Goal: Check status: Check status

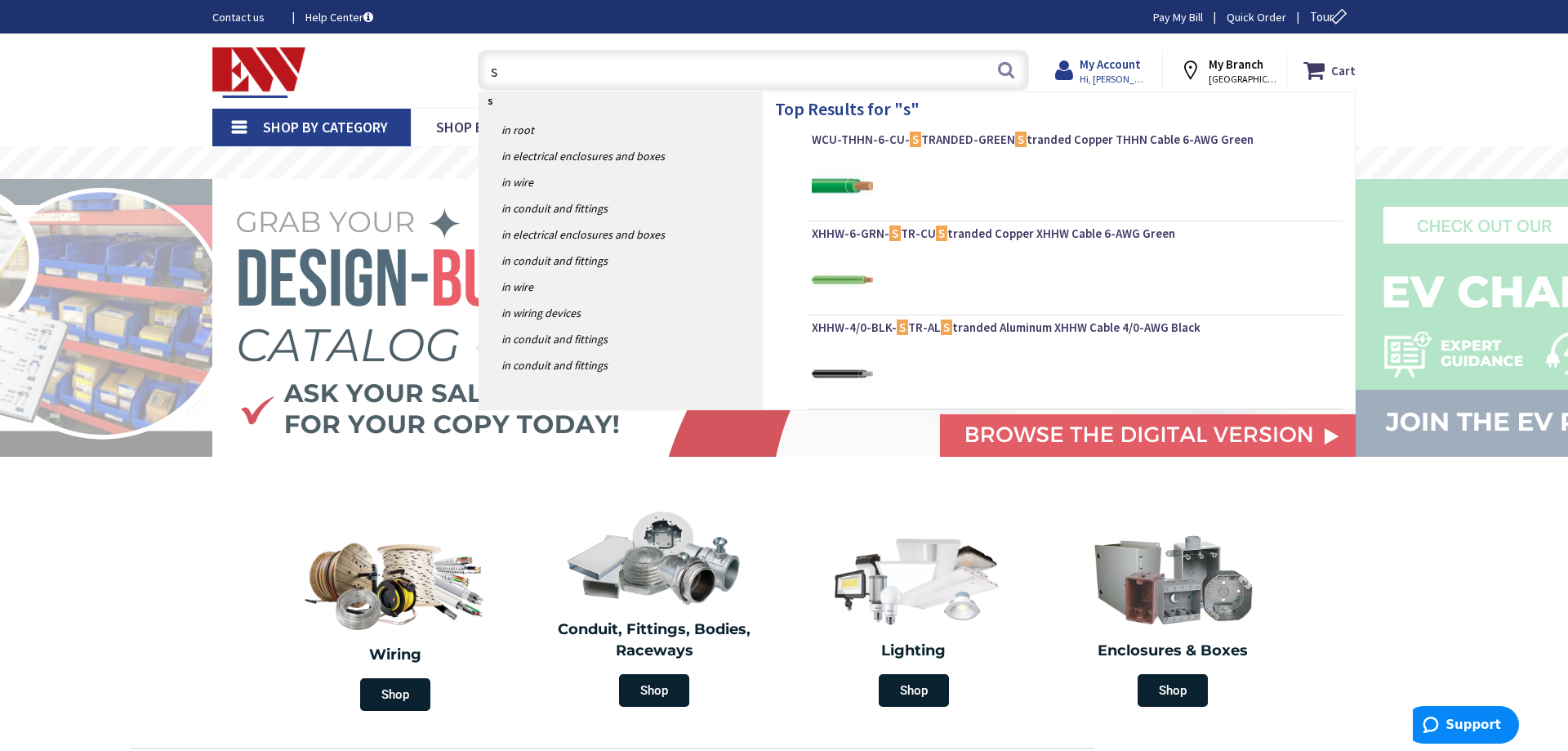
type input "s"
click at [1141, 68] on strong "My Account" at bounding box center [1110, 64] width 61 height 15
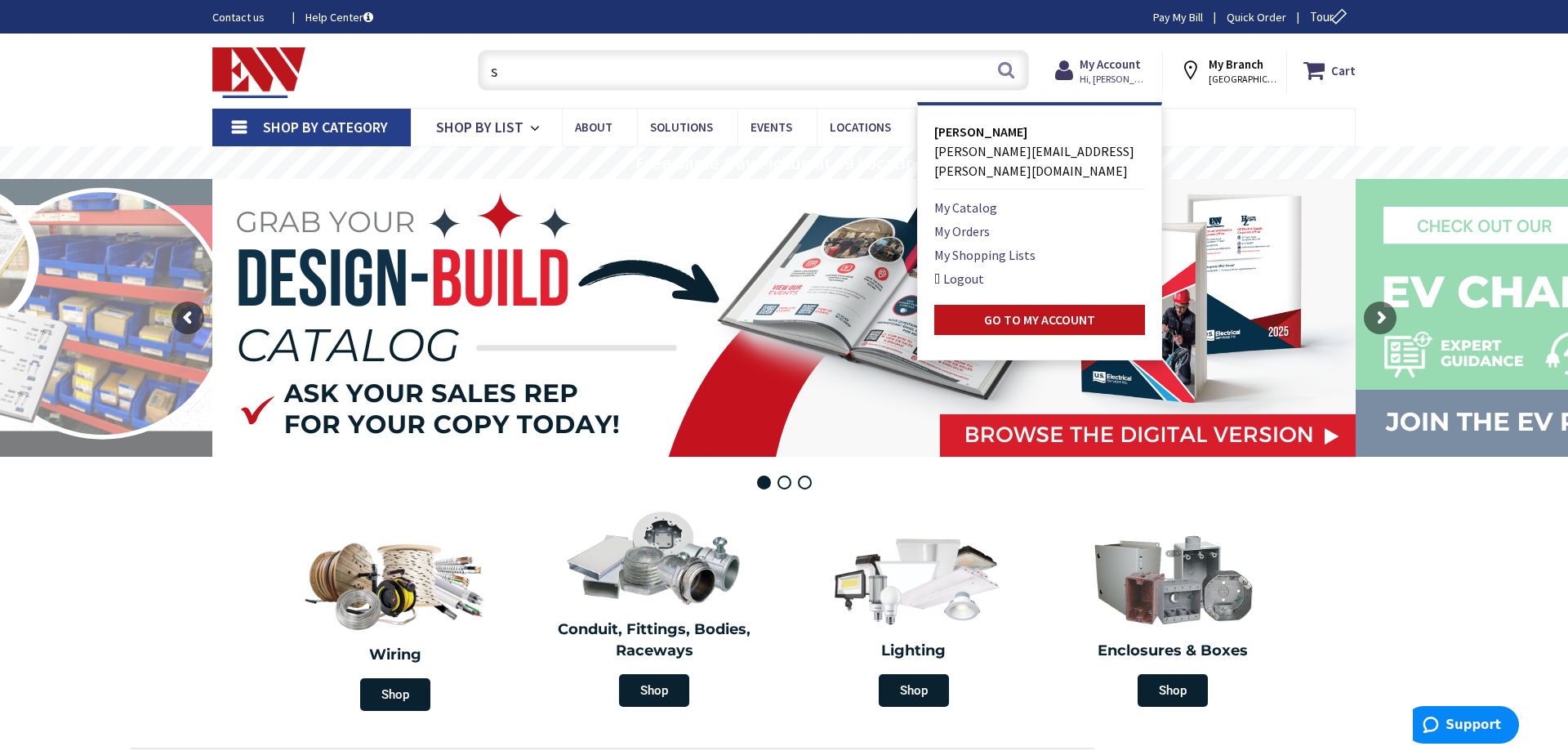
click at [865, 64] on input "s" at bounding box center [753, 71] width 551 height 41
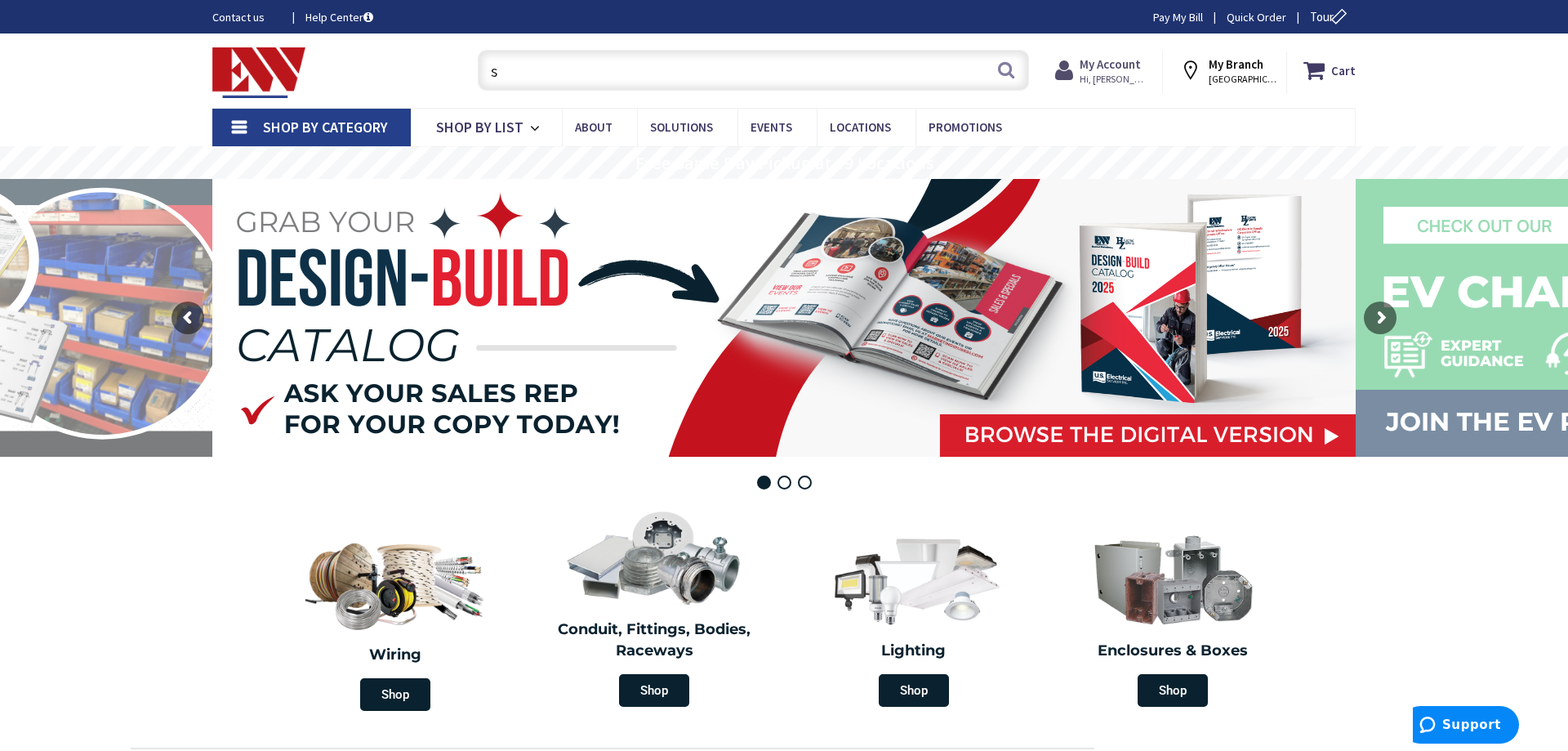
click at [1115, 61] on strong "My Account" at bounding box center [1110, 64] width 61 height 15
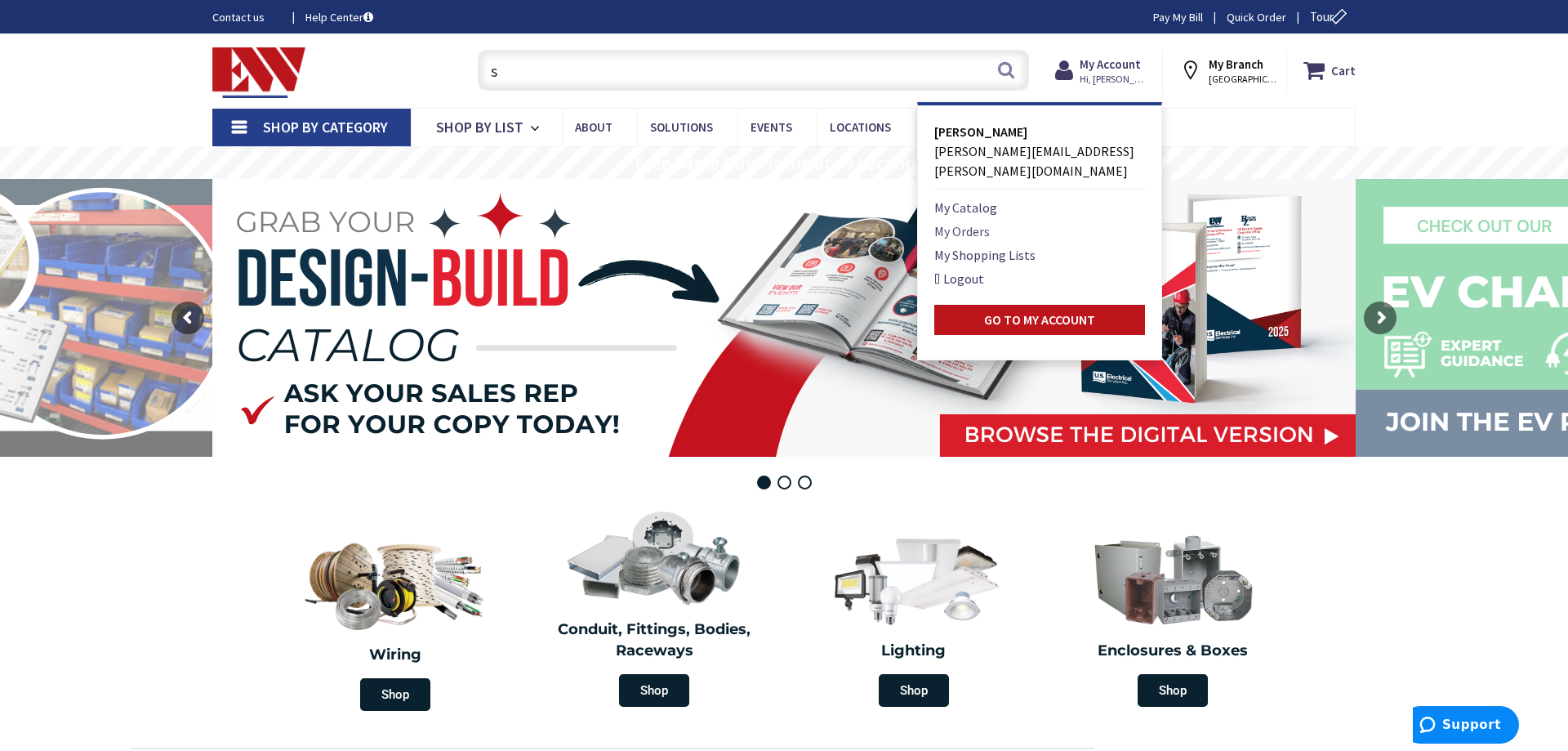
click at [964, 221] on link "My Orders" at bounding box center [961, 231] width 55 height 20
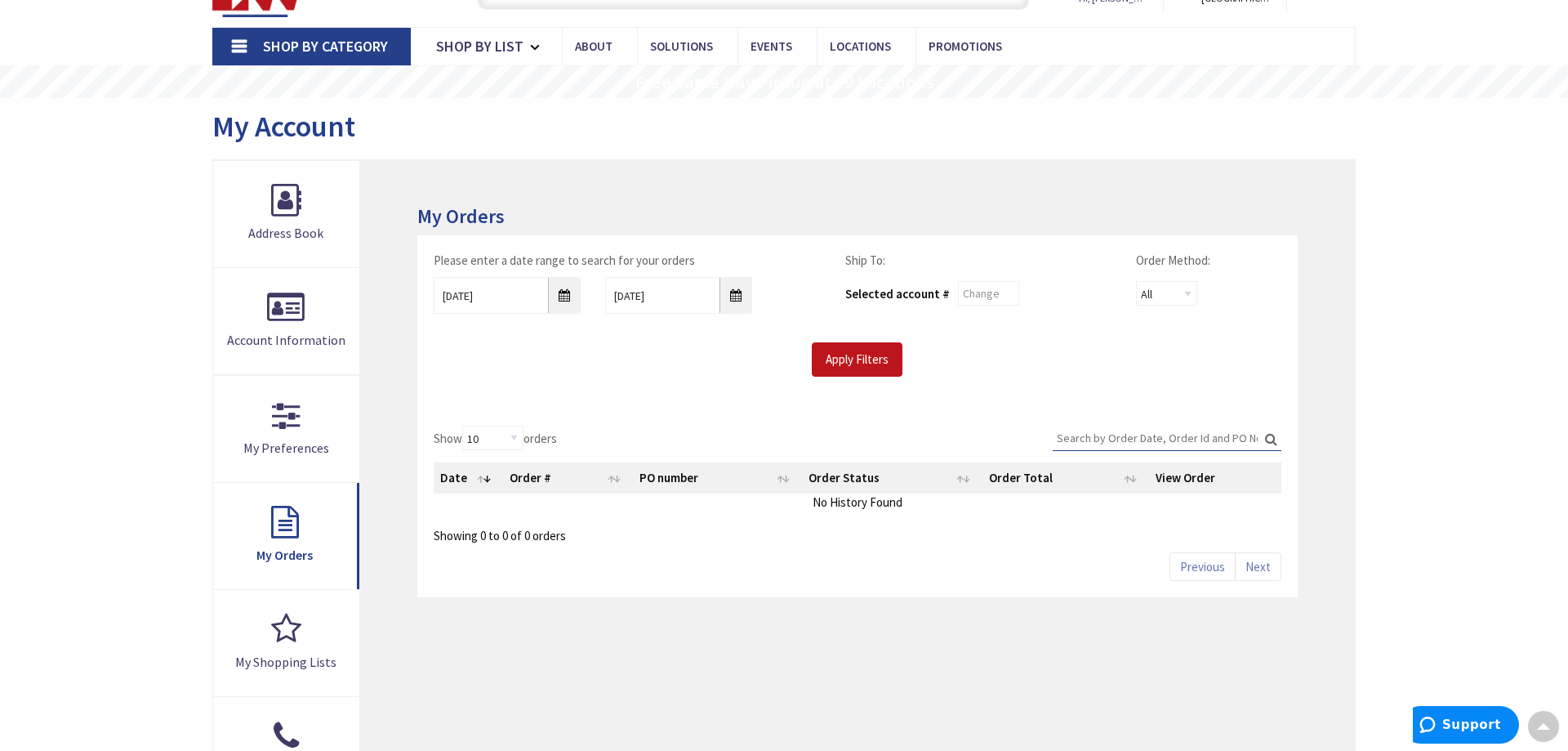
click at [1092, 434] on input "Search:" at bounding box center [1166, 438] width 229 height 25
type input "S128618435"
click at [1271, 441] on label "Search: S128618435" at bounding box center [1166, 439] width 229 height 26
click at [1271, 441] on input "S128618435" at bounding box center [1166, 438] width 229 height 25
click at [1271, 441] on label "Search: S128618435" at bounding box center [1166, 439] width 229 height 26
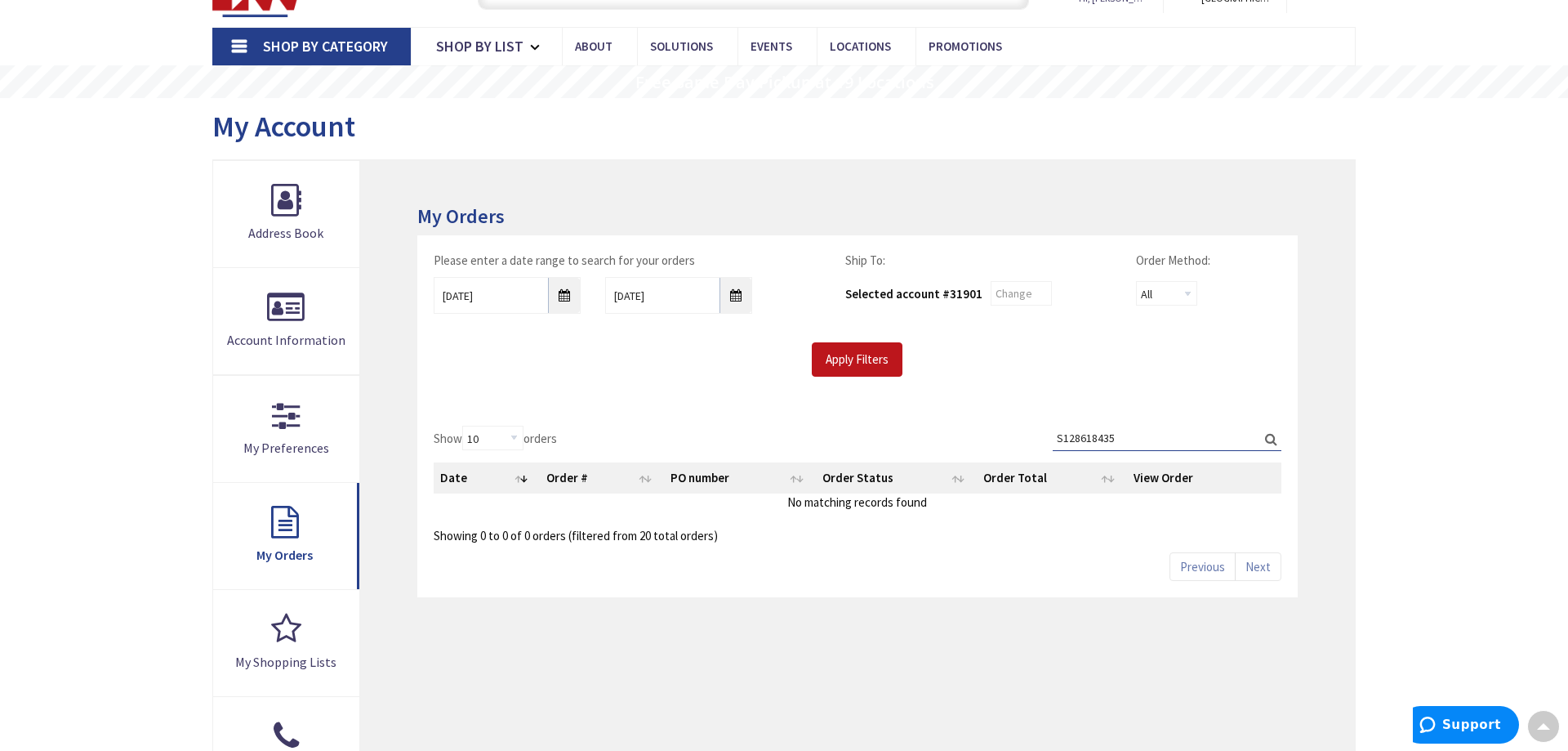
click at [1271, 441] on input "S128618435" at bounding box center [1166, 438] width 229 height 25
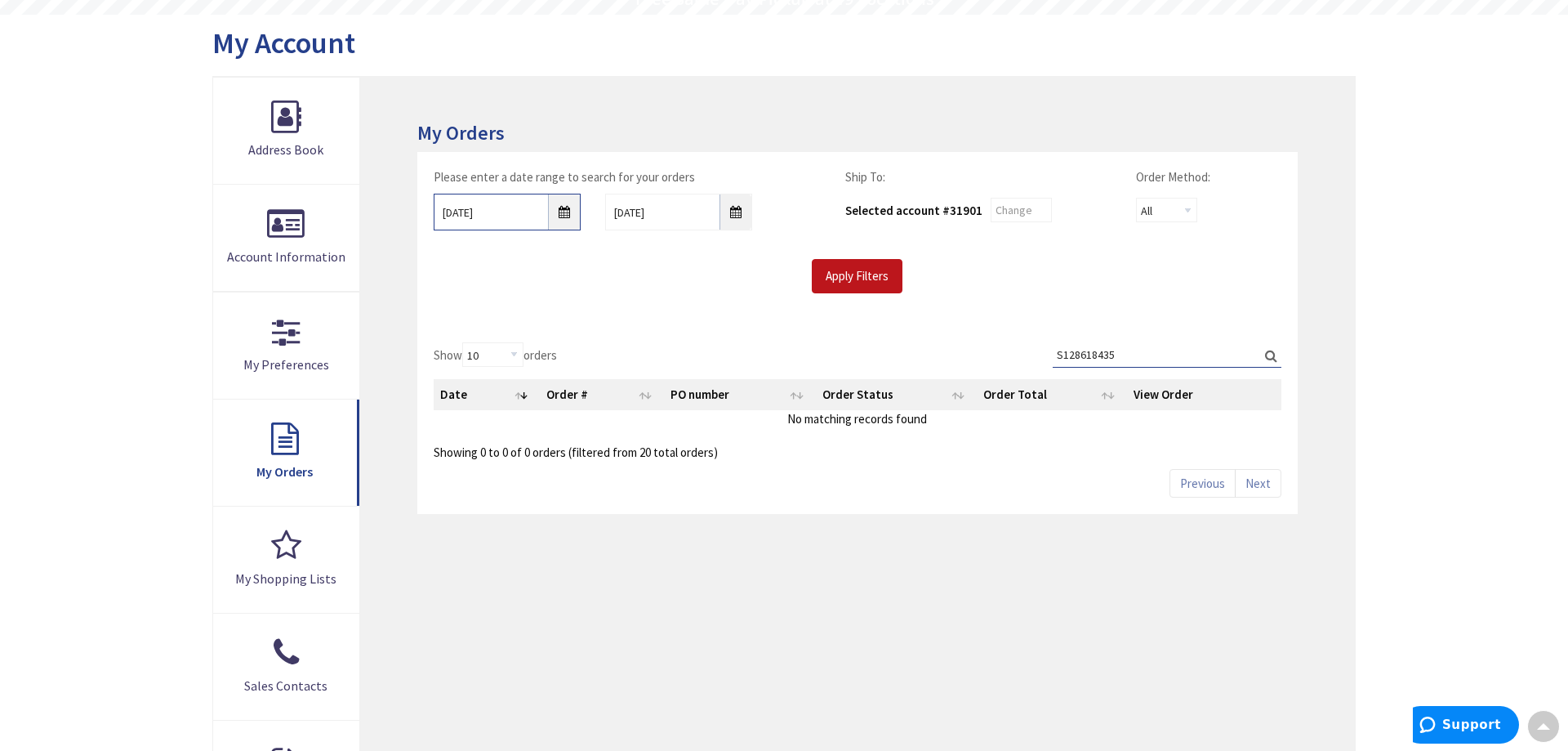
click at [560, 210] on input "8/27/2025" at bounding box center [506, 211] width 147 height 37
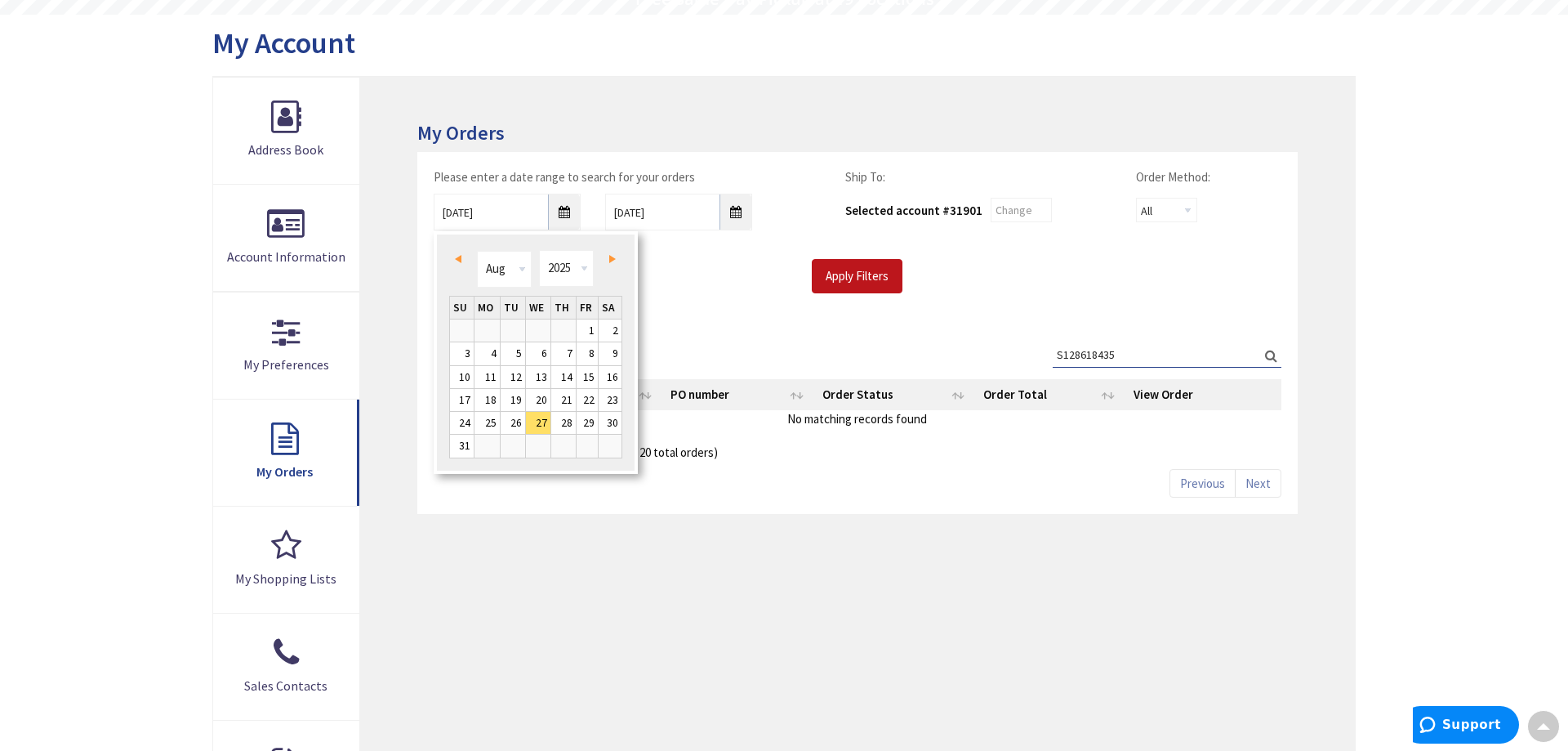
click at [458, 255] on span "Prev" at bounding box center [458, 259] width 7 height 9
click at [463, 328] on link "1" at bounding box center [462, 330] width 24 height 22
type input "06/01/2025"
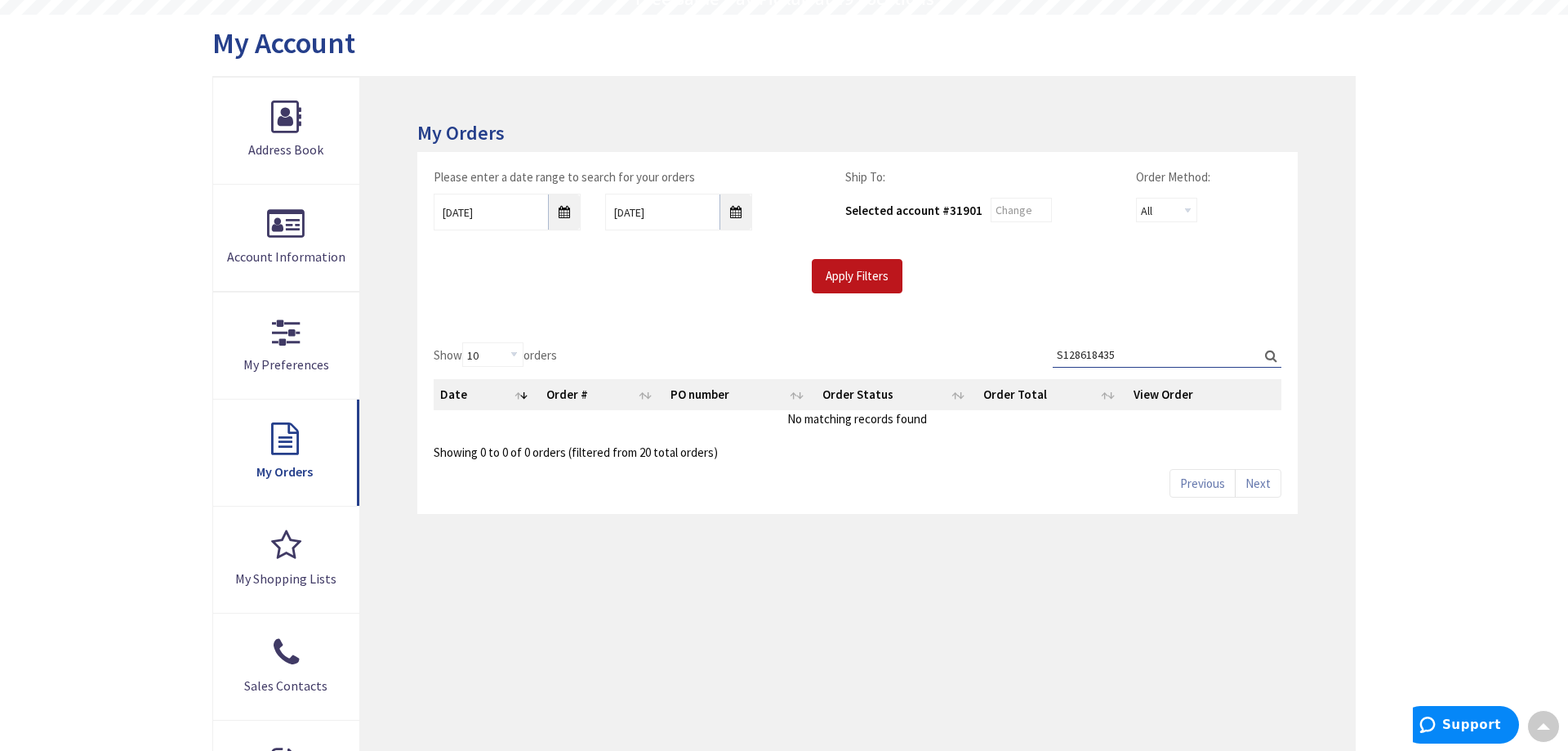
click at [650, 312] on div "Please enter a date range to search for your orders 06/01/2025 9/3/2025 Ship To…" at bounding box center [857, 238] width 880 height 174
click at [1263, 355] on input "S128618435" at bounding box center [1166, 354] width 229 height 25
click at [1273, 360] on label "Search: S128618435" at bounding box center [1166, 355] width 229 height 26
click at [1273, 360] on input "S128618435" at bounding box center [1166, 354] width 229 height 25
click at [1279, 358] on input "S128618435" at bounding box center [1166, 354] width 229 height 25
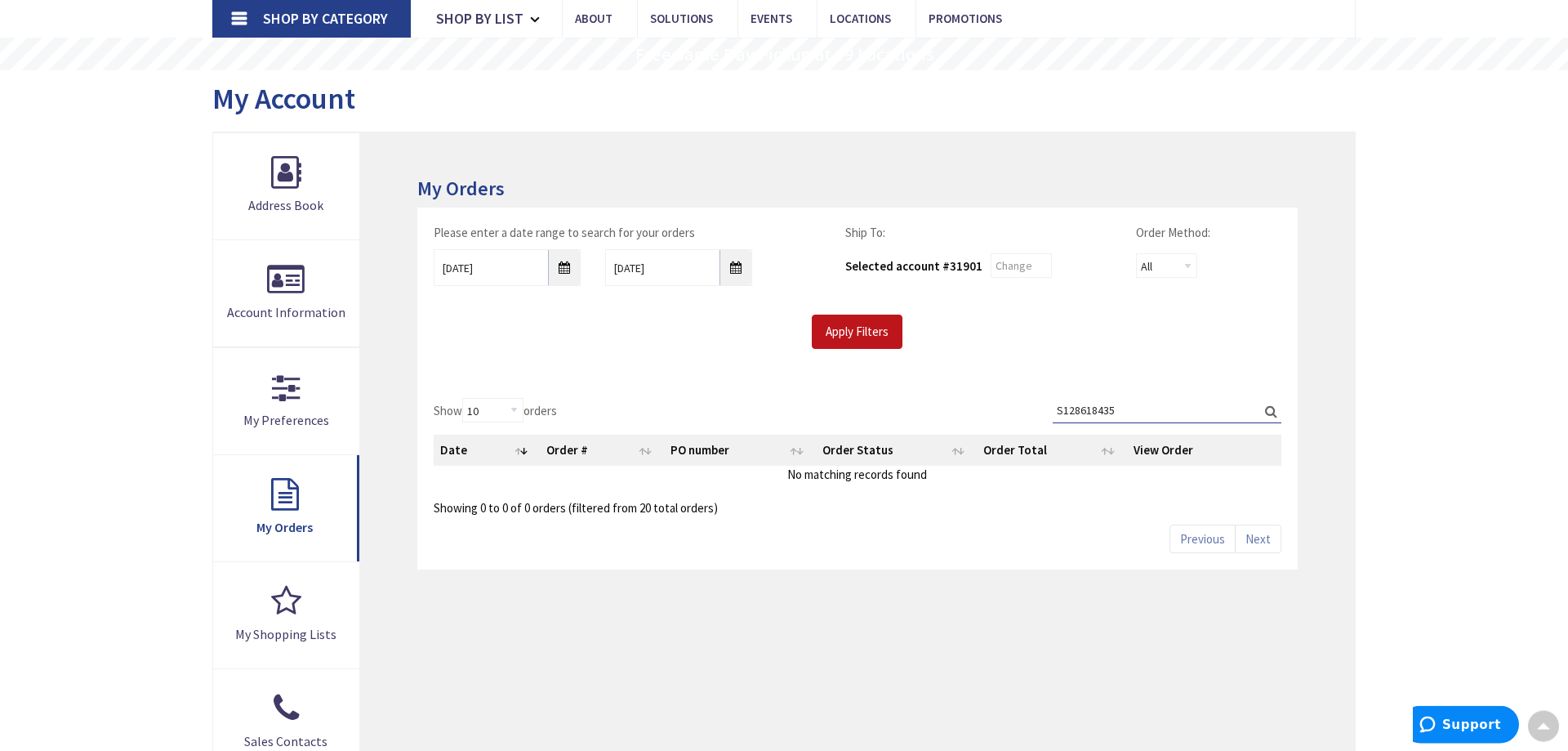
scroll to position [83, 0]
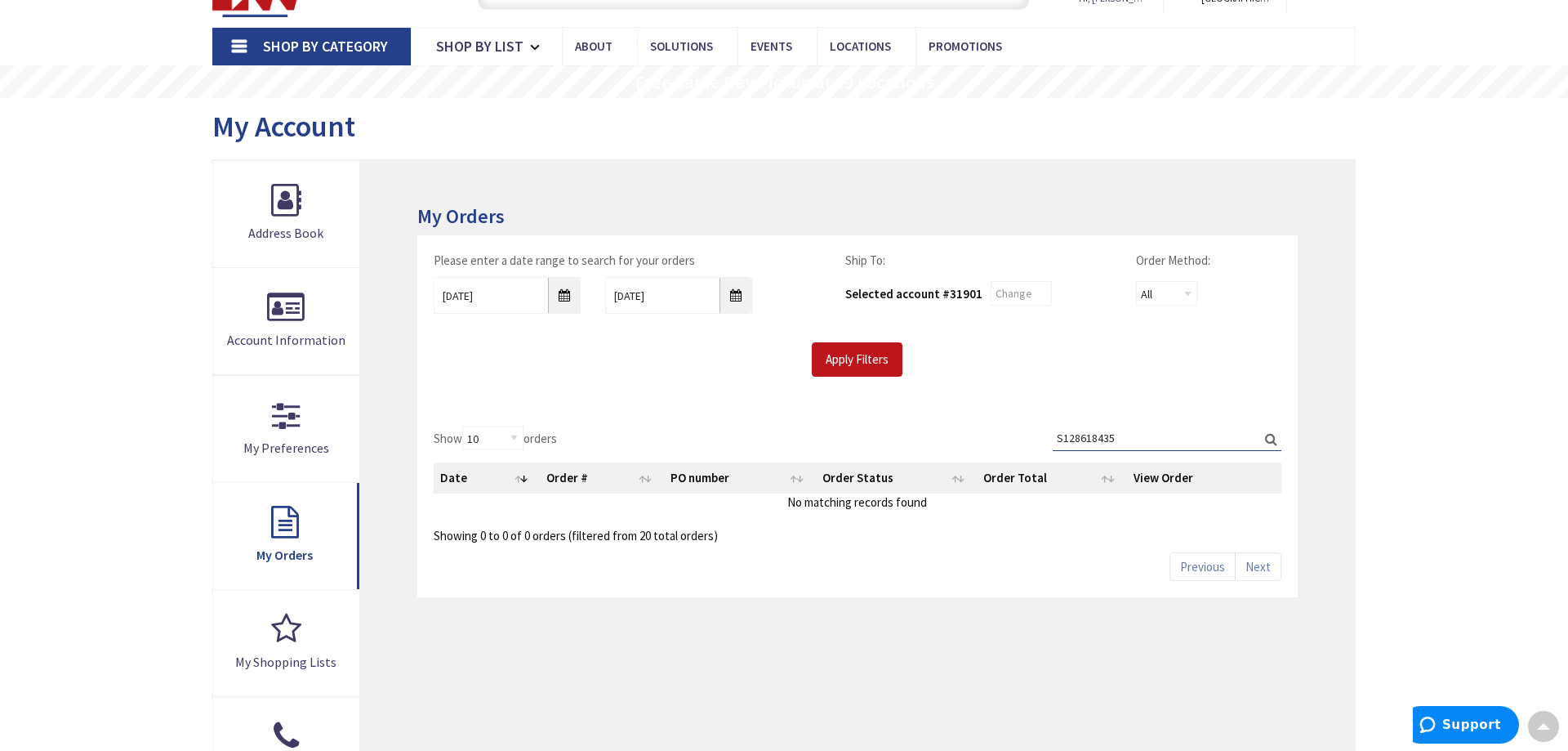
click at [1117, 449] on input "S128618435" at bounding box center [1166, 438] width 229 height 25
drag, startPoint x: 1130, startPoint y: 442, endPoint x: 981, endPoint y: 441, distance: 149.0
click at [1052, 441] on input "S128618435" at bounding box center [1166, 438] width 229 height 25
type input "25-5929"
click at [1272, 440] on label "Search: 25-5929" at bounding box center [1166, 439] width 229 height 26
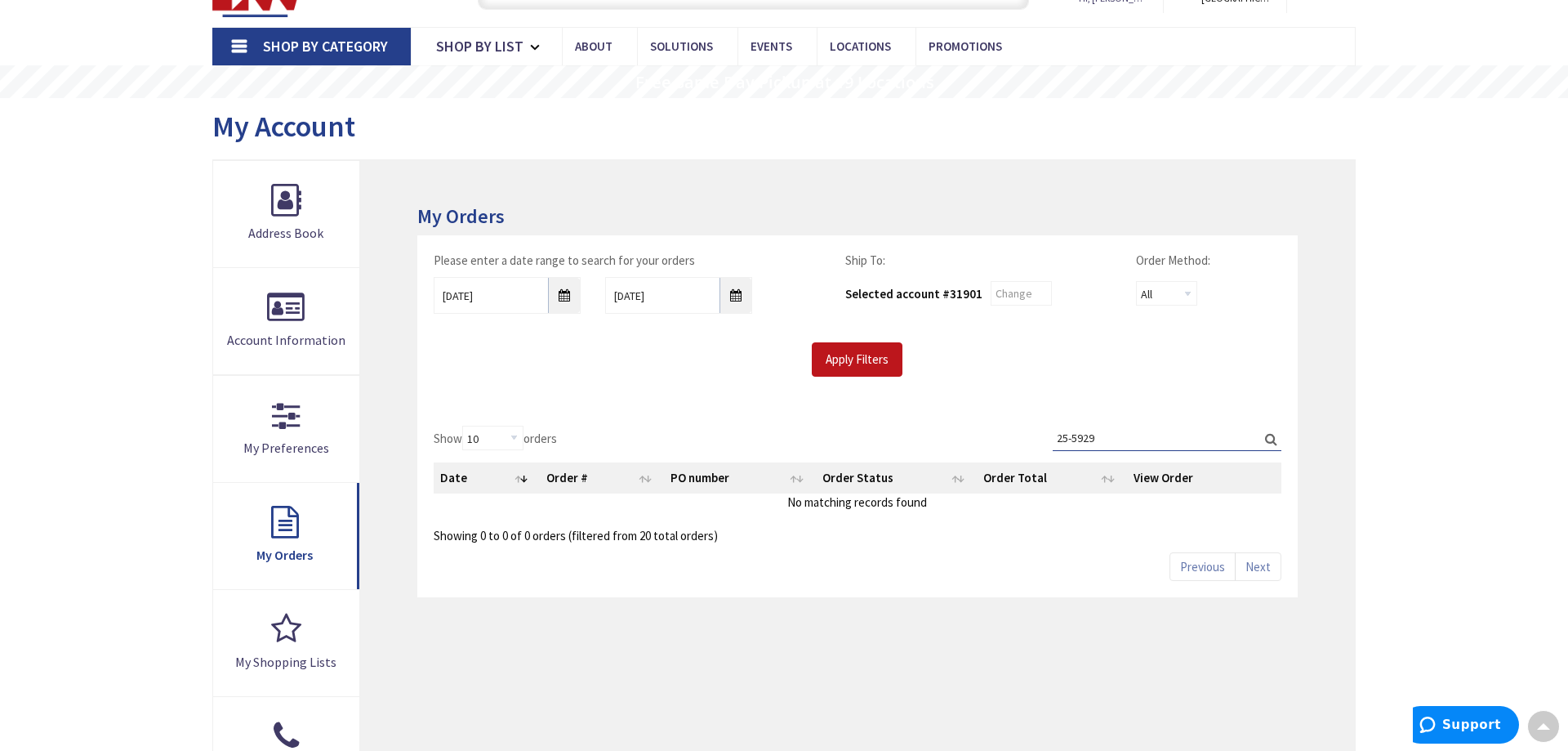
click at [1272, 440] on input "25-5929" at bounding box center [1166, 438] width 229 height 25
click at [973, 364] on div "Apply Filters" at bounding box center [857, 359] width 872 height 34
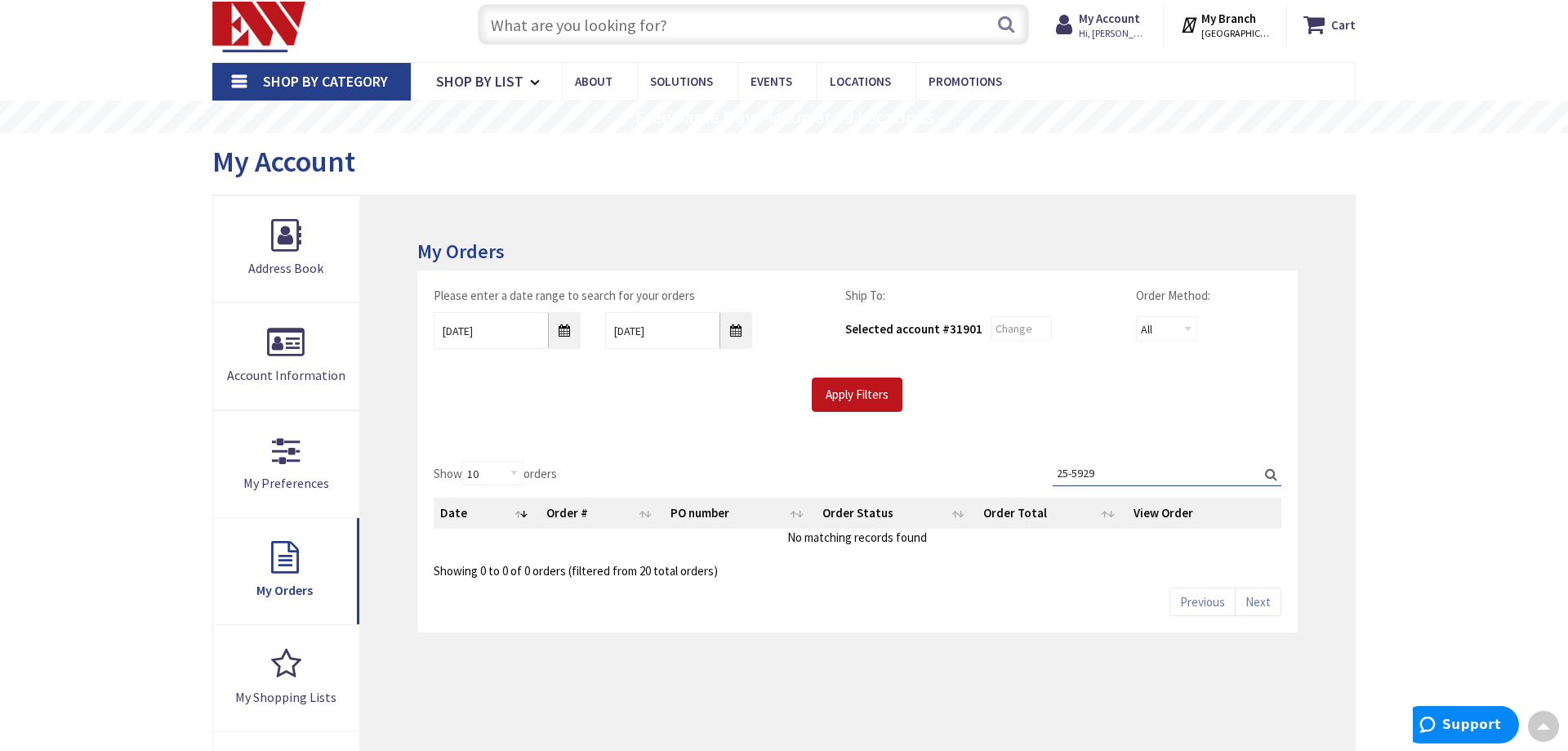
scroll to position [0, 0]
